Goal: Navigation & Orientation: Understand site structure

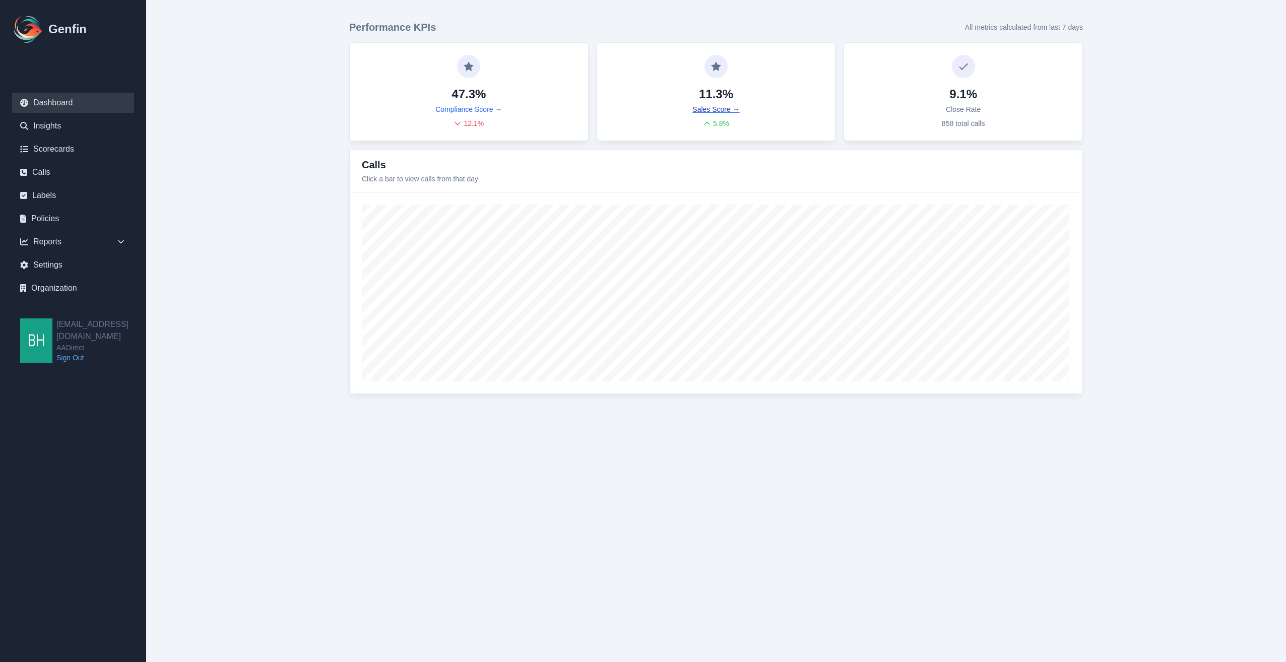
click at [698, 108] on link "Sales Score →" at bounding box center [715, 109] width 47 height 10
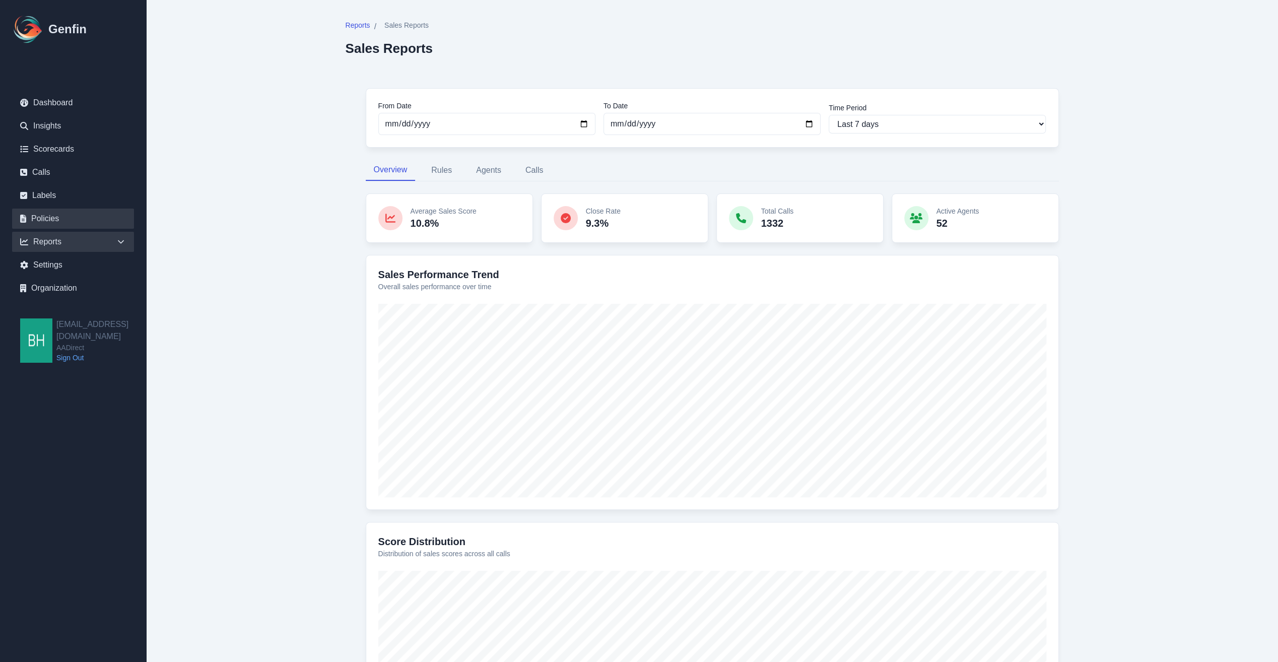
click at [42, 217] on link "Policies" at bounding box center [73, 219] width 122 height 20
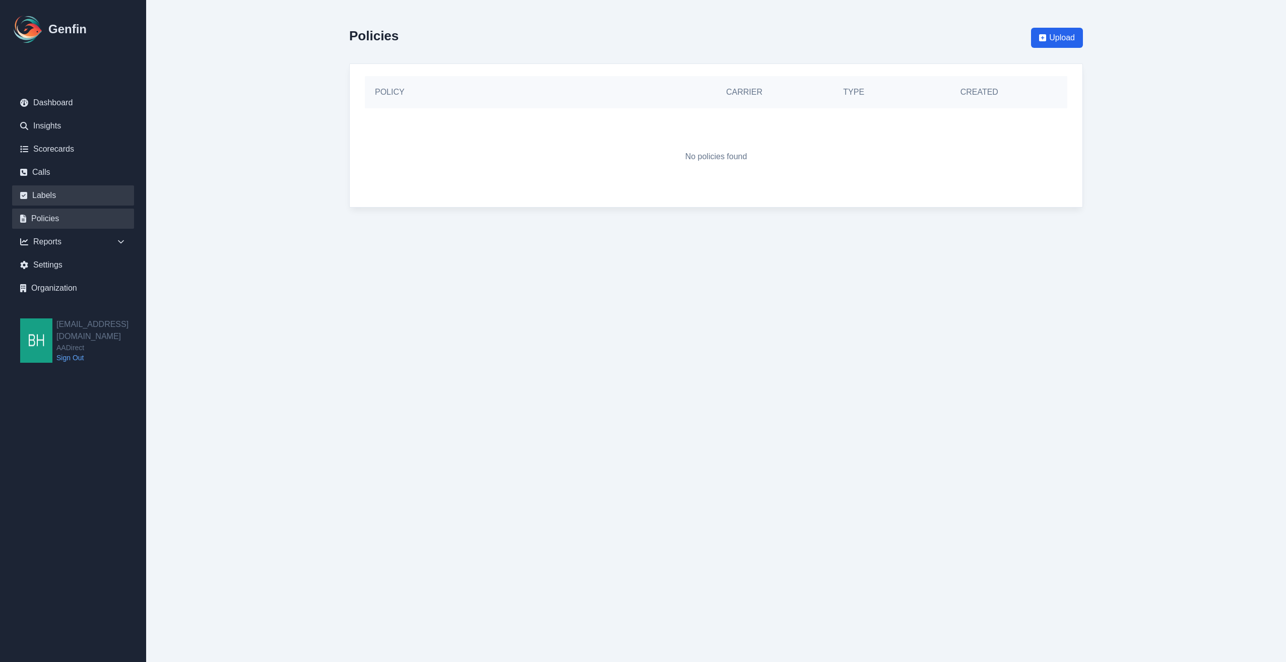
click at [43, 197] on link "Labels" at bounding box center [73, 195] width 122 height 20
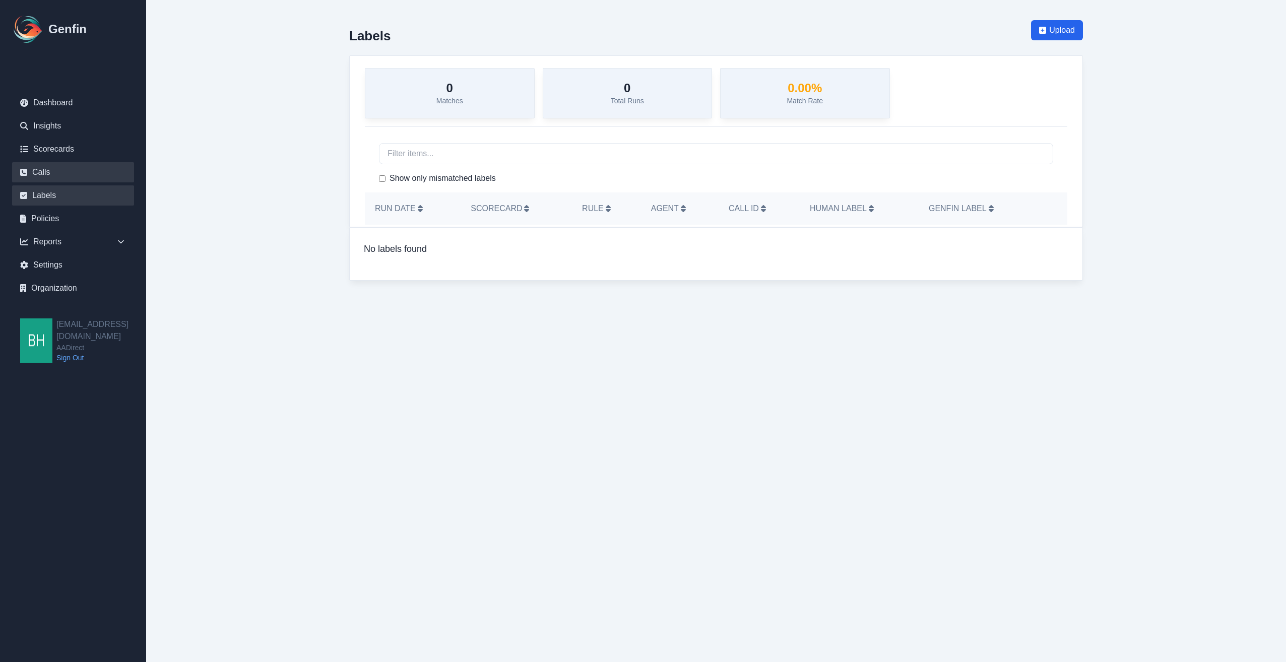
click at [43, 174] on link "Calls" at bounding box center [73, 172] width 122 height 20
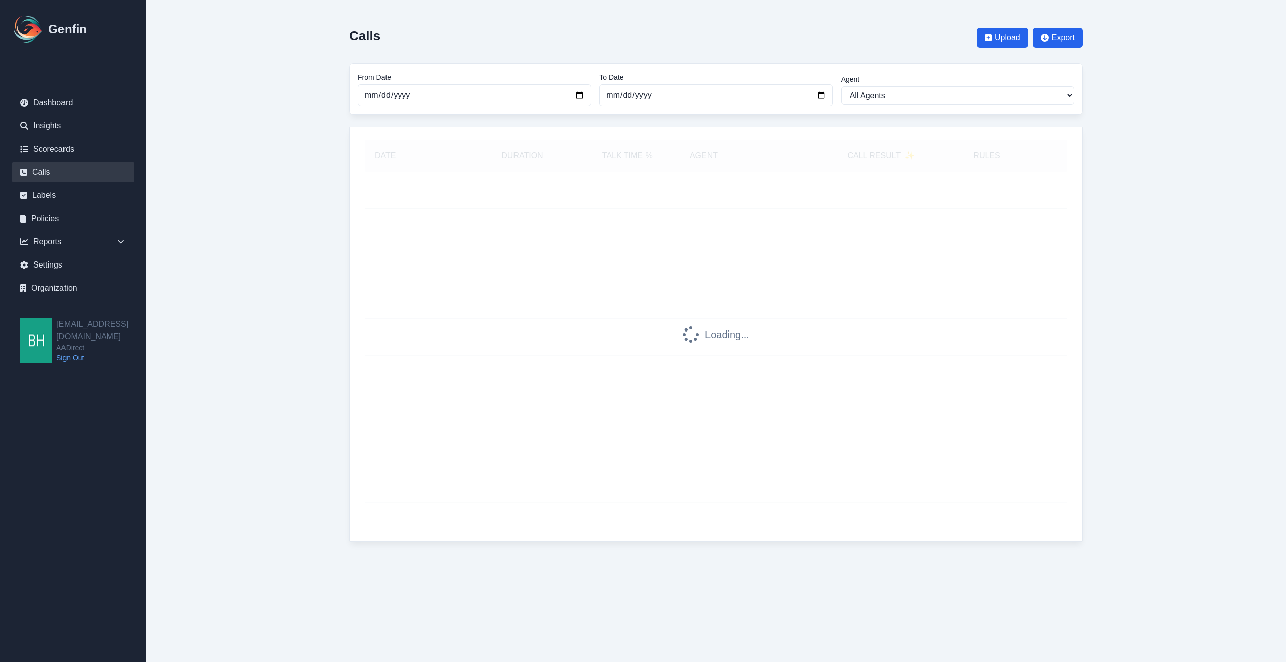
click at [46, 149] on link "Scorecards" at bounding box center [73, 149] width 122 height 20
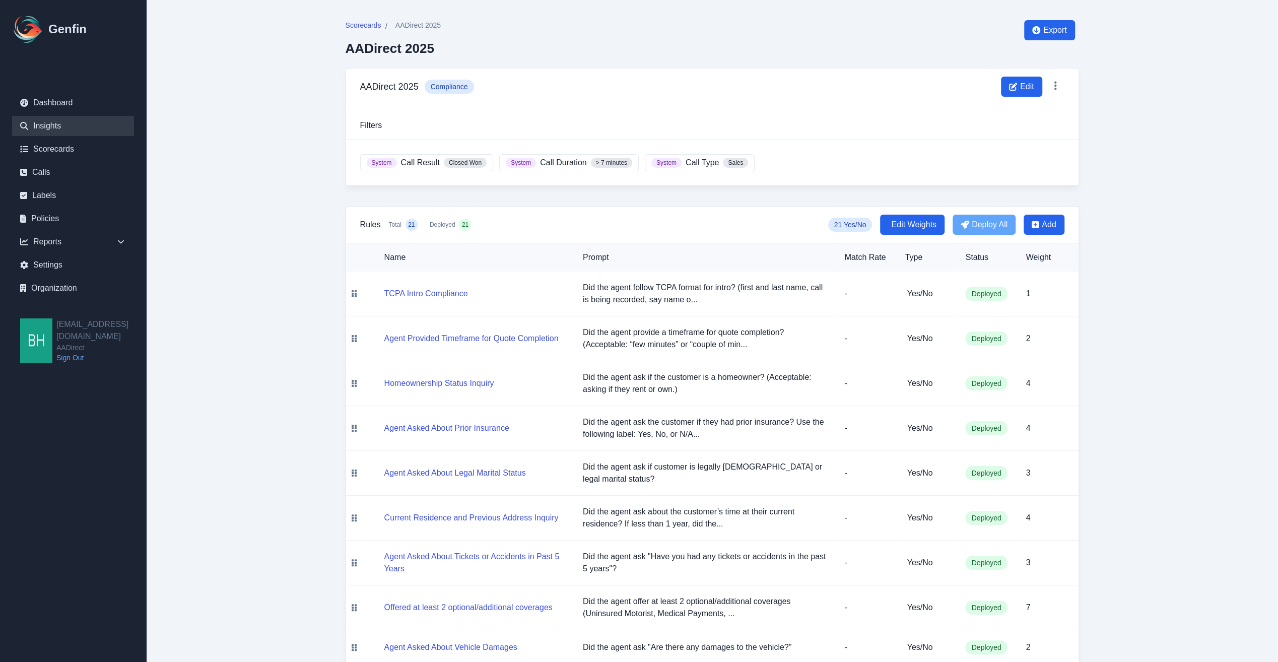
click at [54, 124] on link "Insights" at bounding box center [73, 126] width 122 height 20
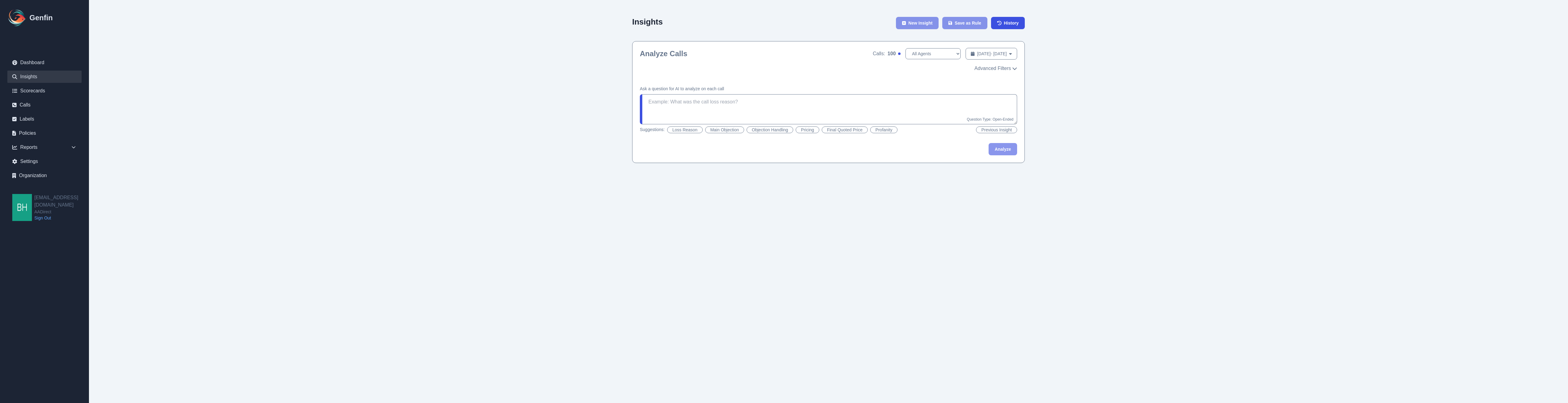
click at [778, 175] on html "Genfin Dashboard Insights Scorecards Calls Labels Policies Reports Sales Compli…" at bounding box center [784, 88] width 1568 height 175
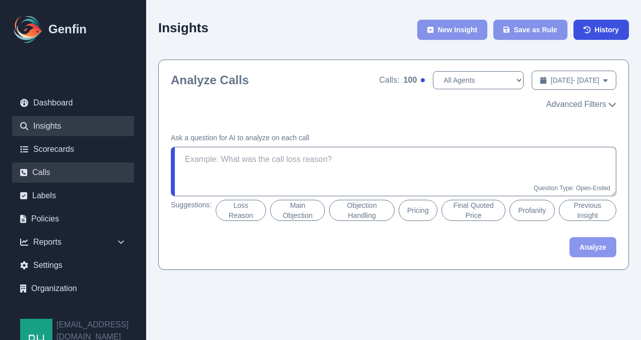
click at [48, 175] on link "Calls" at bounding box center [73, 172] width 122 height 20
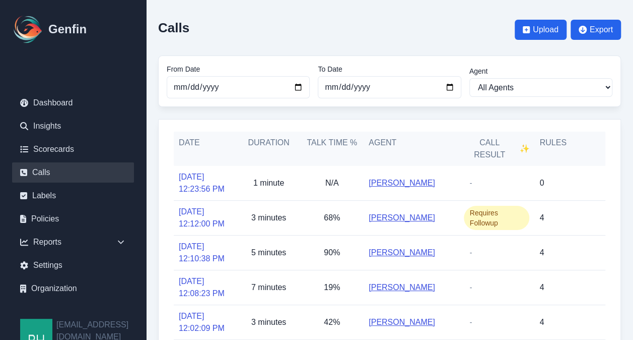
drag, startPoint x: 618, startPoint y: 84, endPoint x: 616, endPoint y: 114, distance: 30.3
click at [616, 114] on div "Calls Upload Export From Date [DATE] To Date [DATE] Agent All Agents [PERSON_NA…" at bounding box center [389, 282] width 487 height 565
